Goal: Task Accomplishment & Management: Use online tool/utility

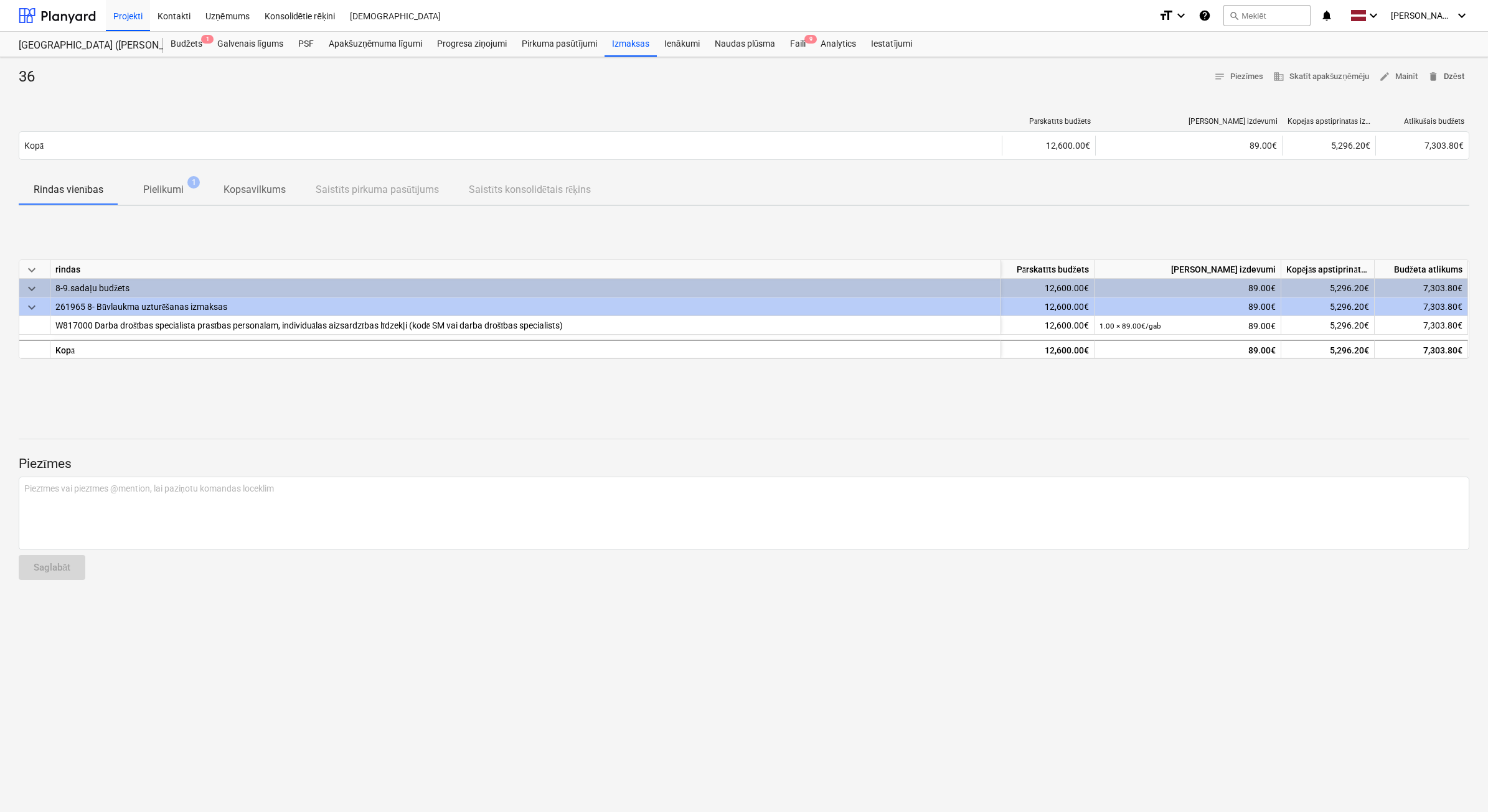
click at [1449, 75] on span "delete Dzēst" at bounding box center [1446, 77] width 37 height 14
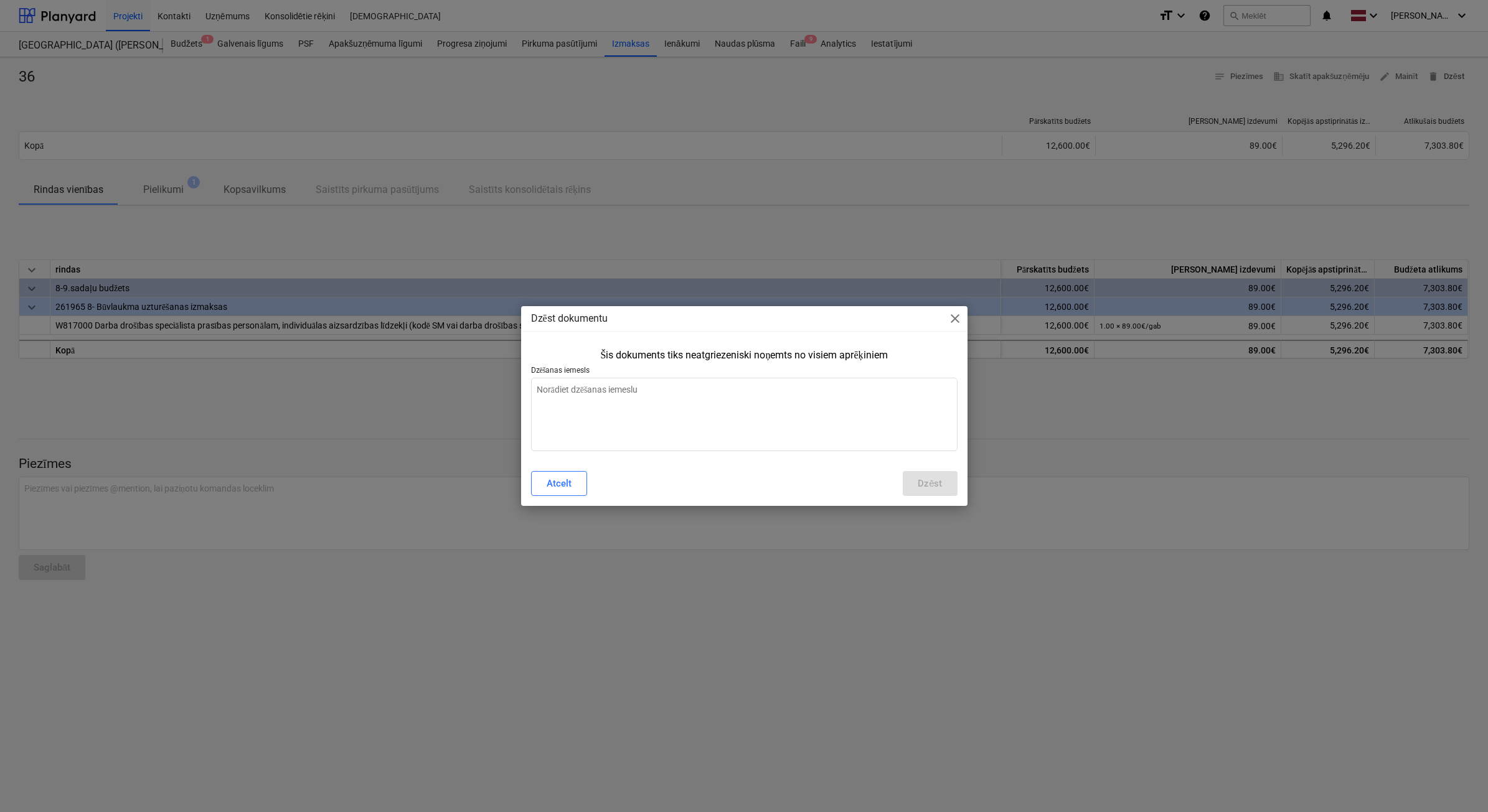
type textarea "x"
click at [727, 424] on textarea at bounding box center [744, 414] width 427 height 73
type textarea "D"
type textarea "x"
type textarea "Du"
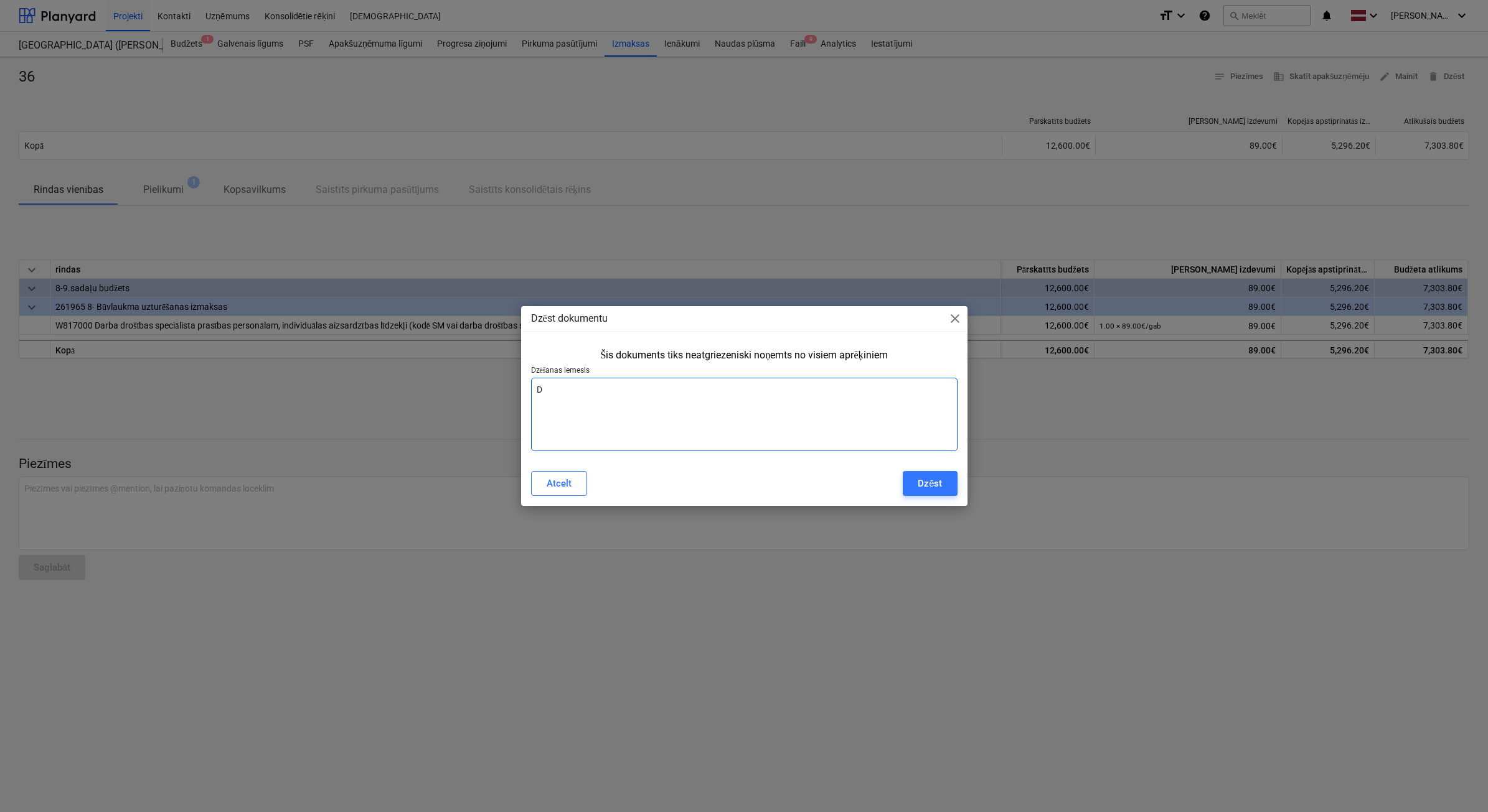
type textarea "x"
type textarea "Dub"
type textarea "x"
type textarea "Dubl"
type textarea "x"
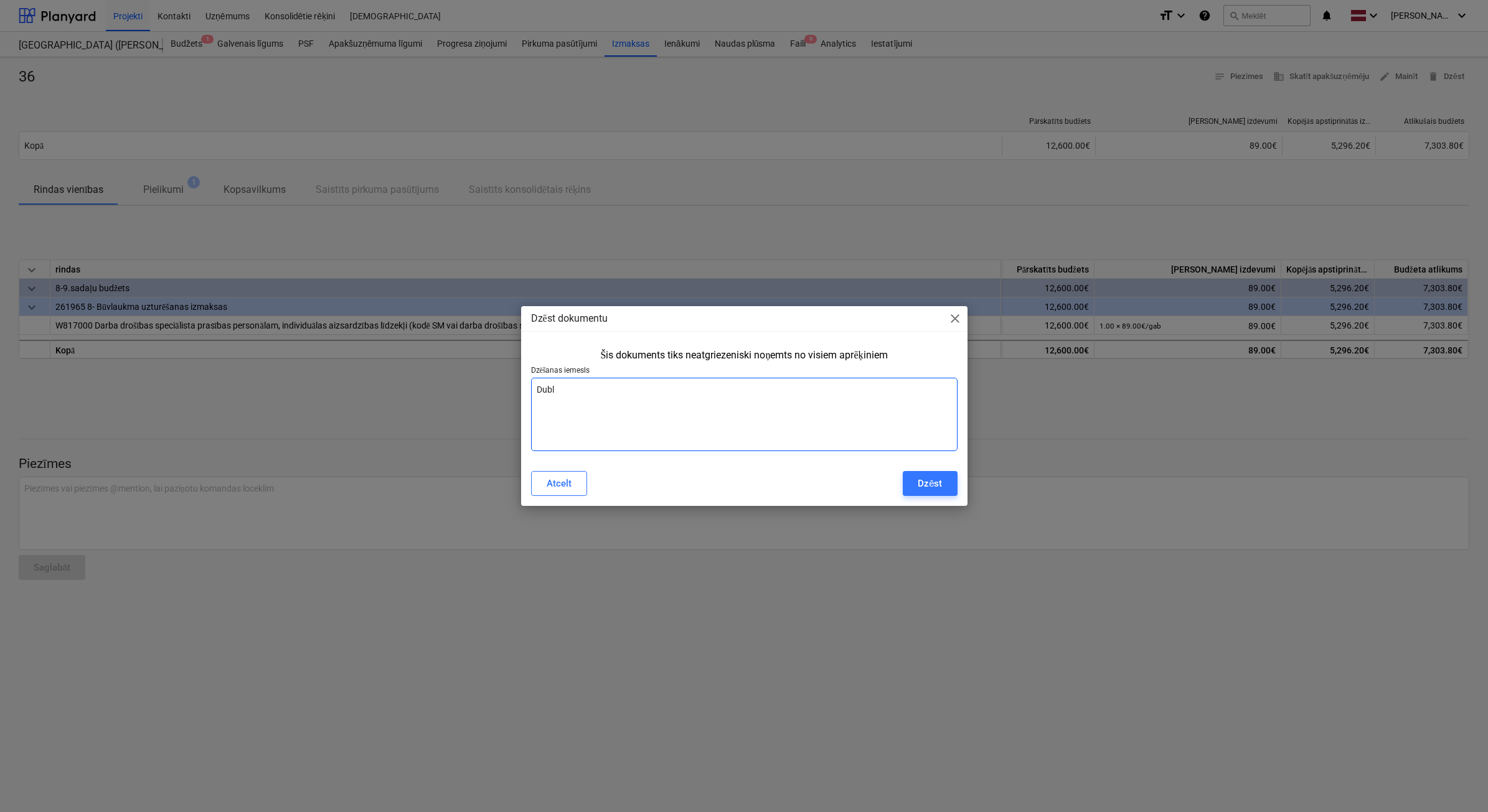
type textarea "Dubli"
type textarea "x"
type textarea "Dublig"
type textarea "x"
type textarea "Dubligā"
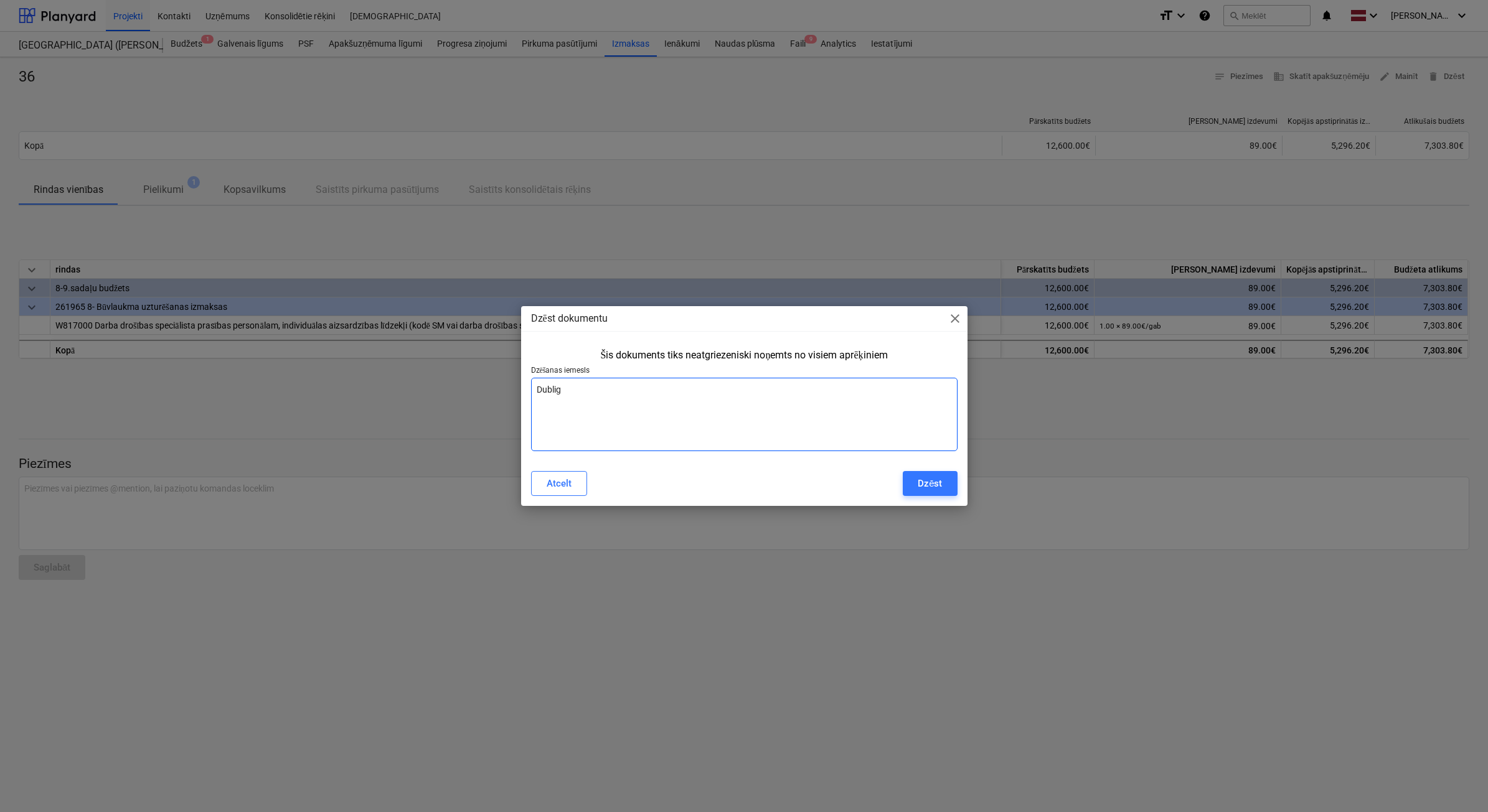
type textarea "x"
type textarea "Dubligāt"
type textarea "x"
type textarea "Dubligāts"
type textarea "x"
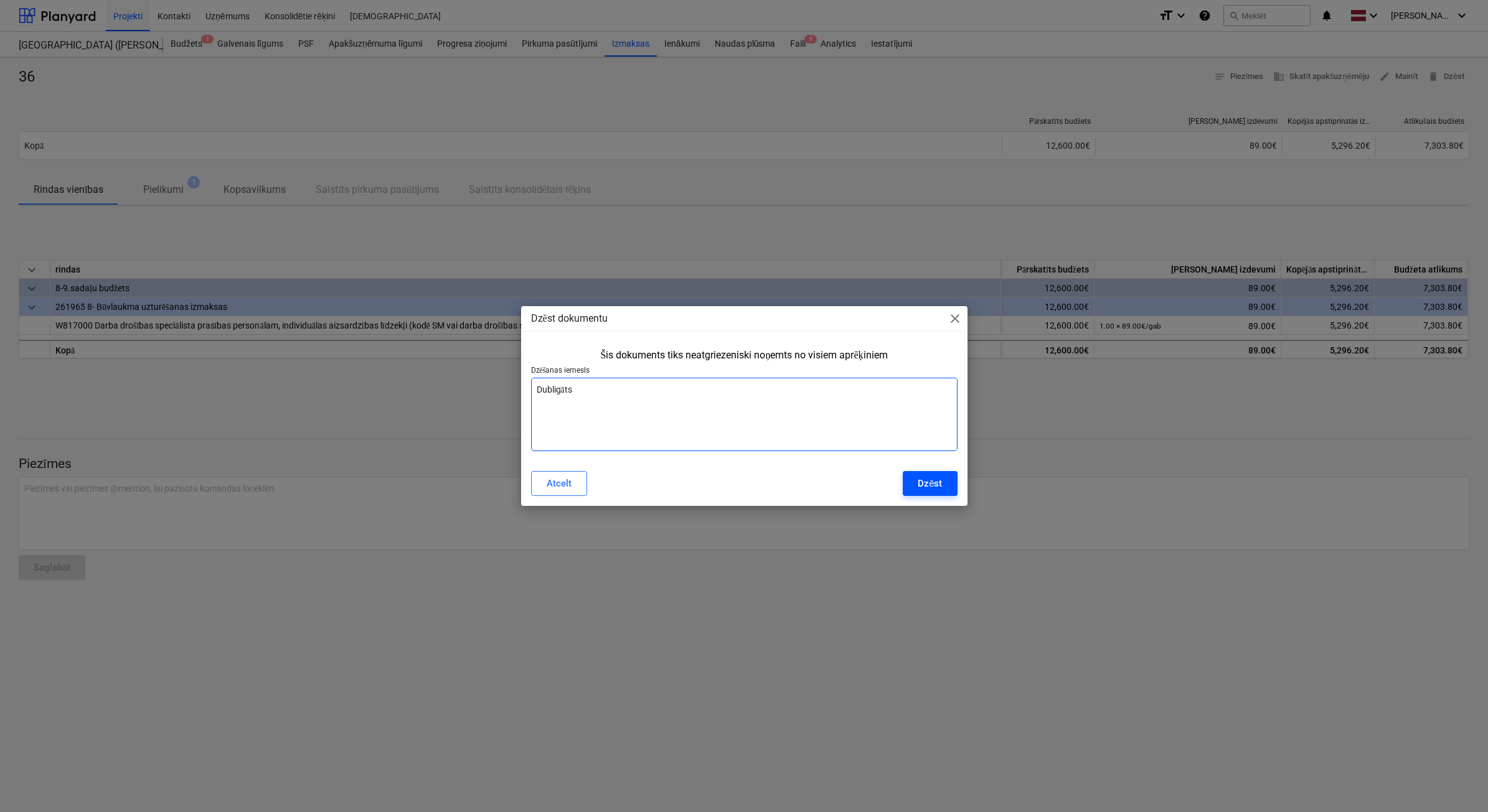
type textarea "Dubligāts"
click at [939, 486] on div "Dzēst" at bounding box center [930, 483] width 24 height 16
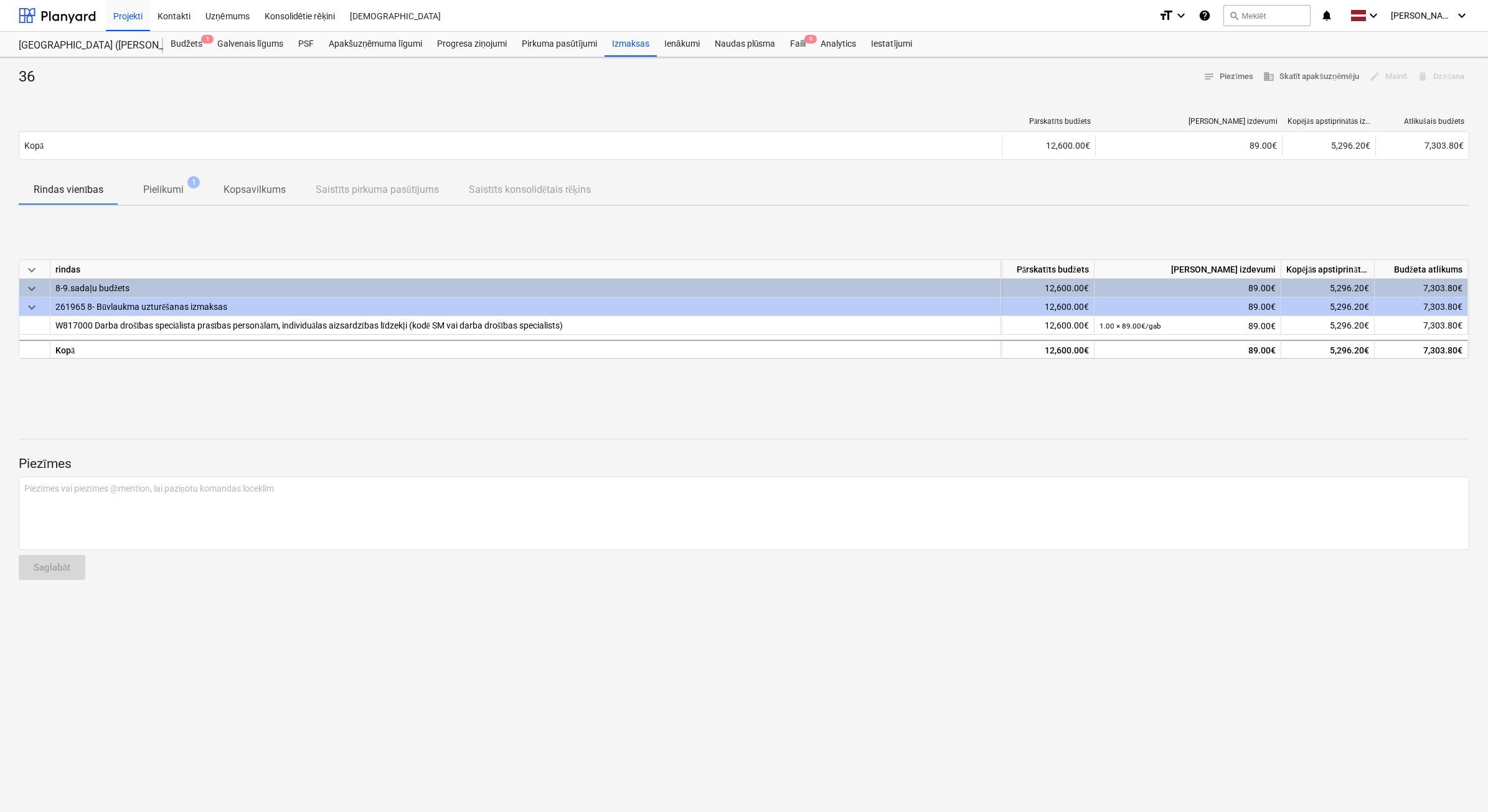
type textarea "x"
